Goal: Find specific page/section: Find specific page/section

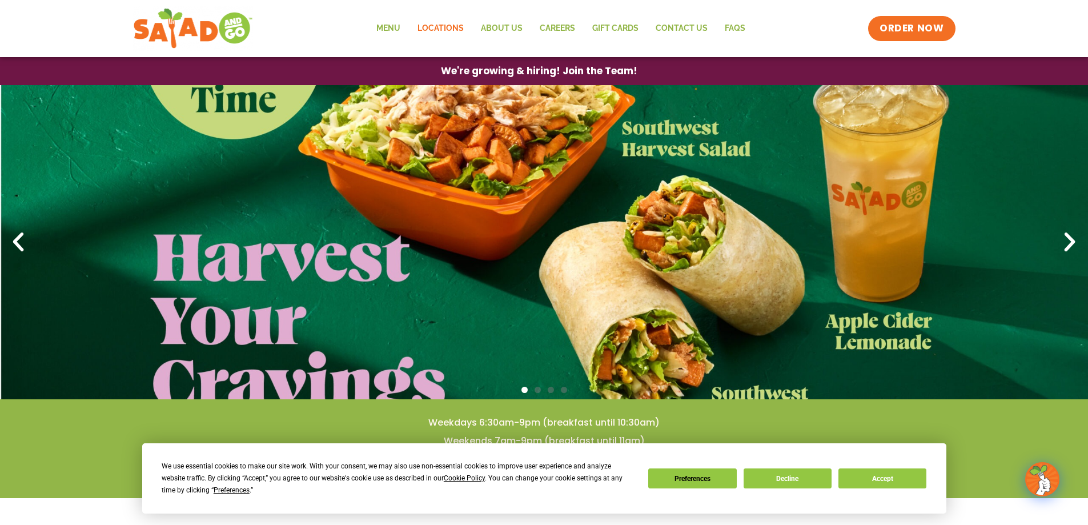
click at [422, 28] on link "Locations" at bounding box center [440, 28] width 63 height 26
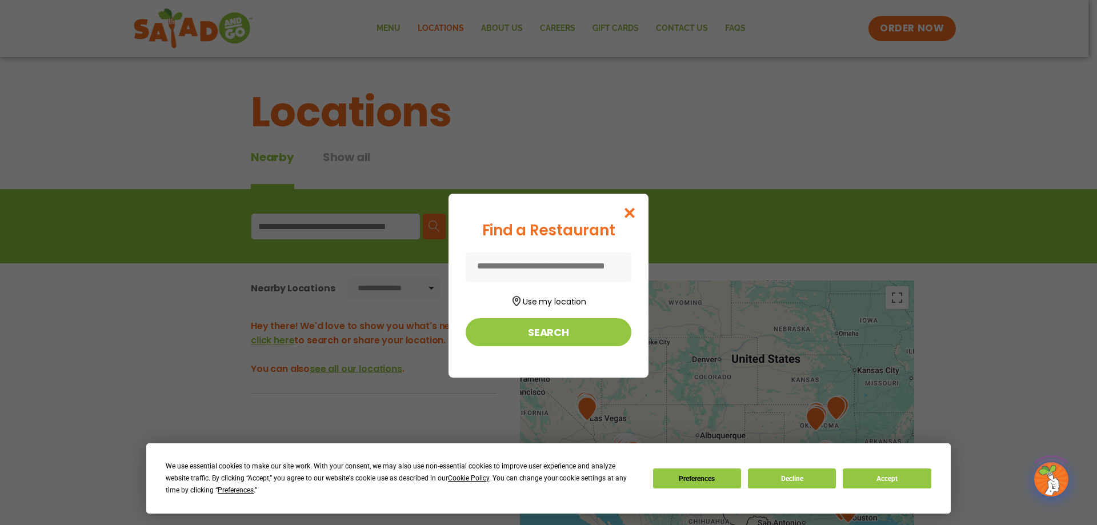
click at [585, 269] on input at bounding box center [548, 267] width 166 height 30
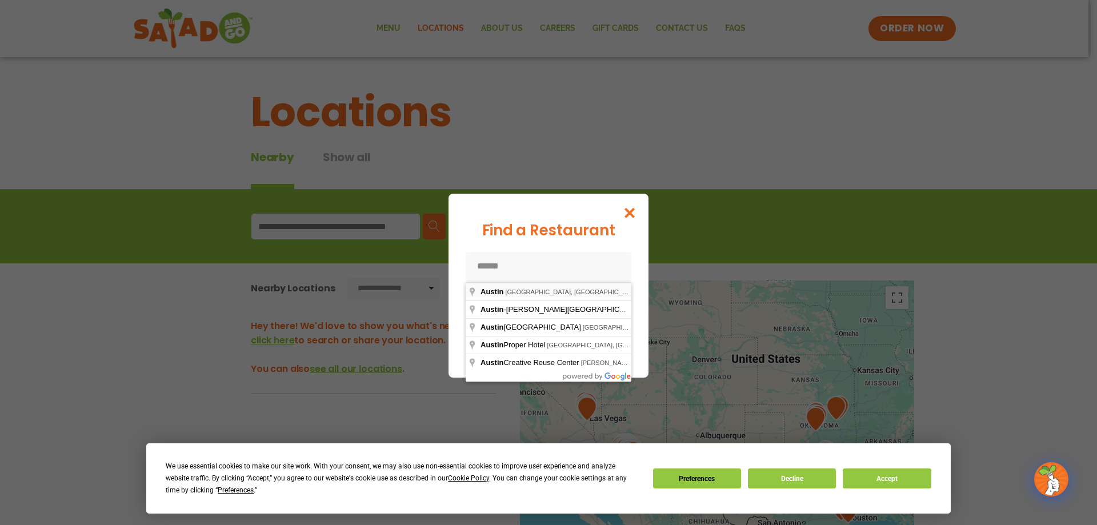
type input "**********"
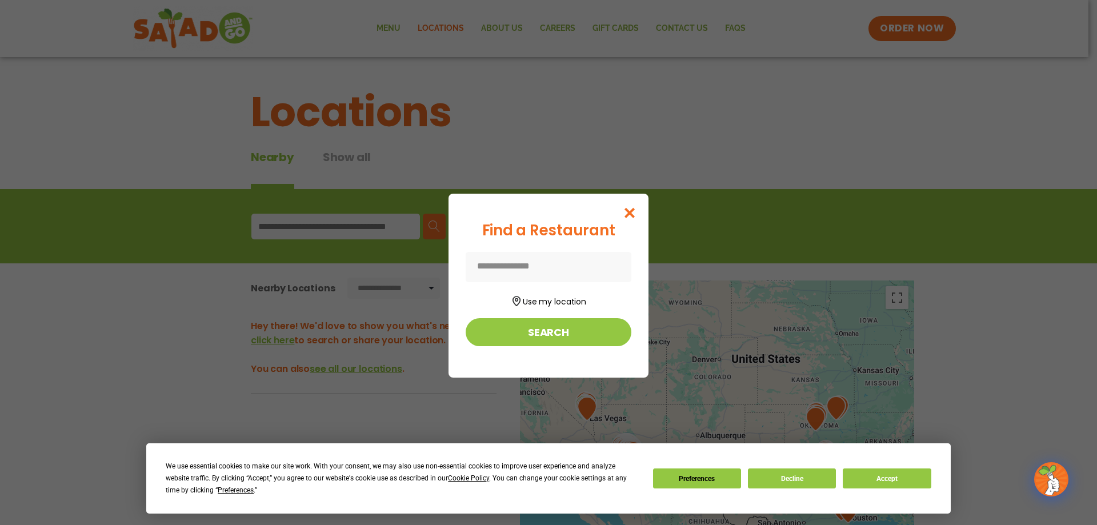
type input "**********"
